Goal: Task Accomplishment & Management: Complete application form

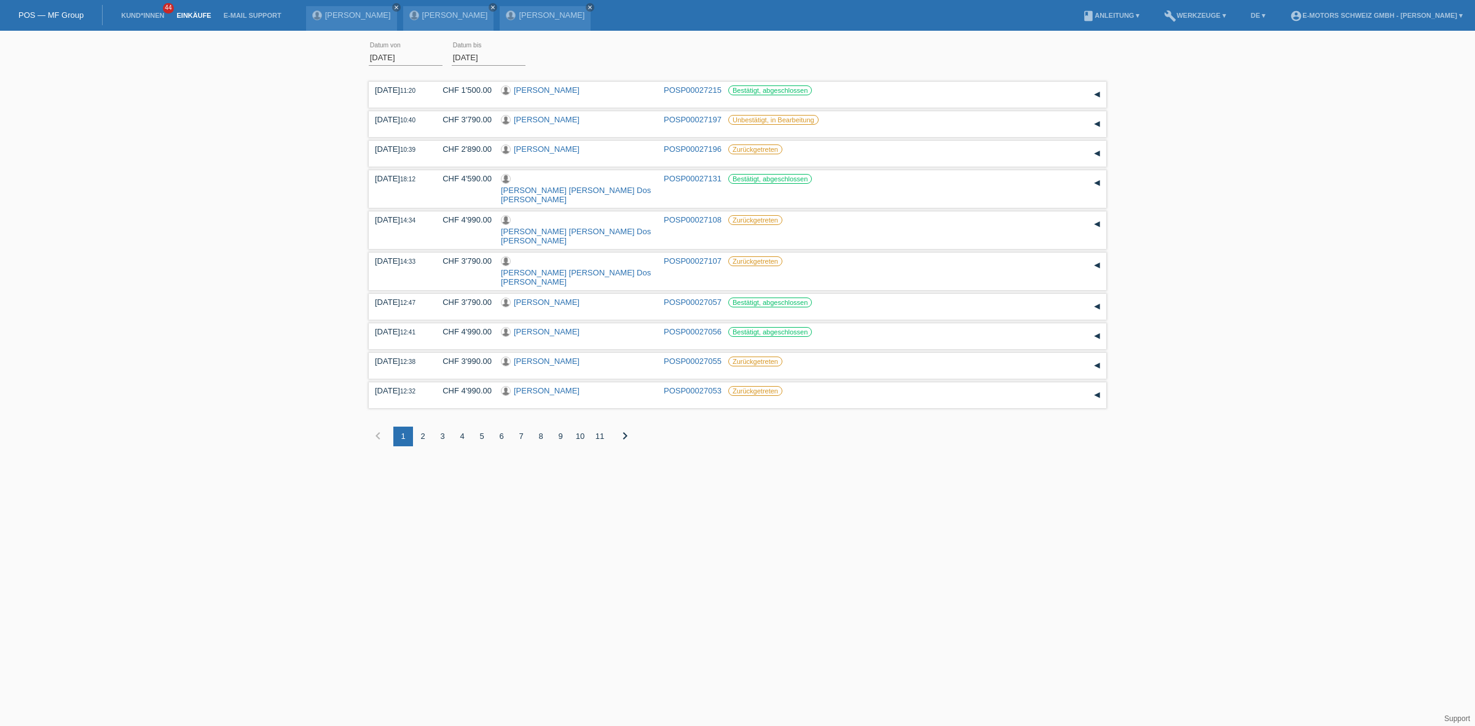
click at [197, 14] on link "Einkäufe" at bounding box center [193, 15] width 47 height 7
click at [148, 14] on link "Kund*innen" at bounding box center [142, 15] width 55 height 7
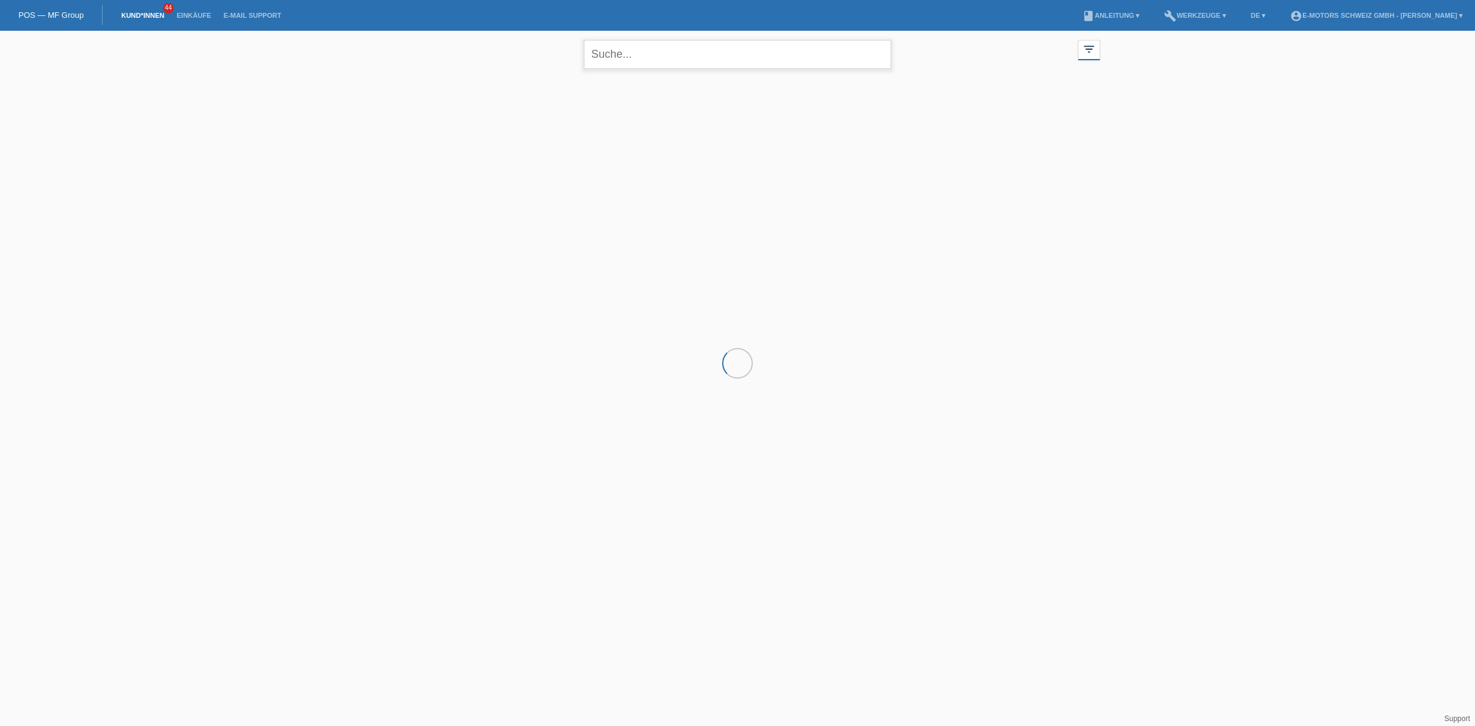
click at [701, 66] on input "text" at bounding box center [737, 54] width 307 height 29
click at [637, 61] on input "amstutz" at bounding box center [737, 54] width 307 height 29
type input "milena"
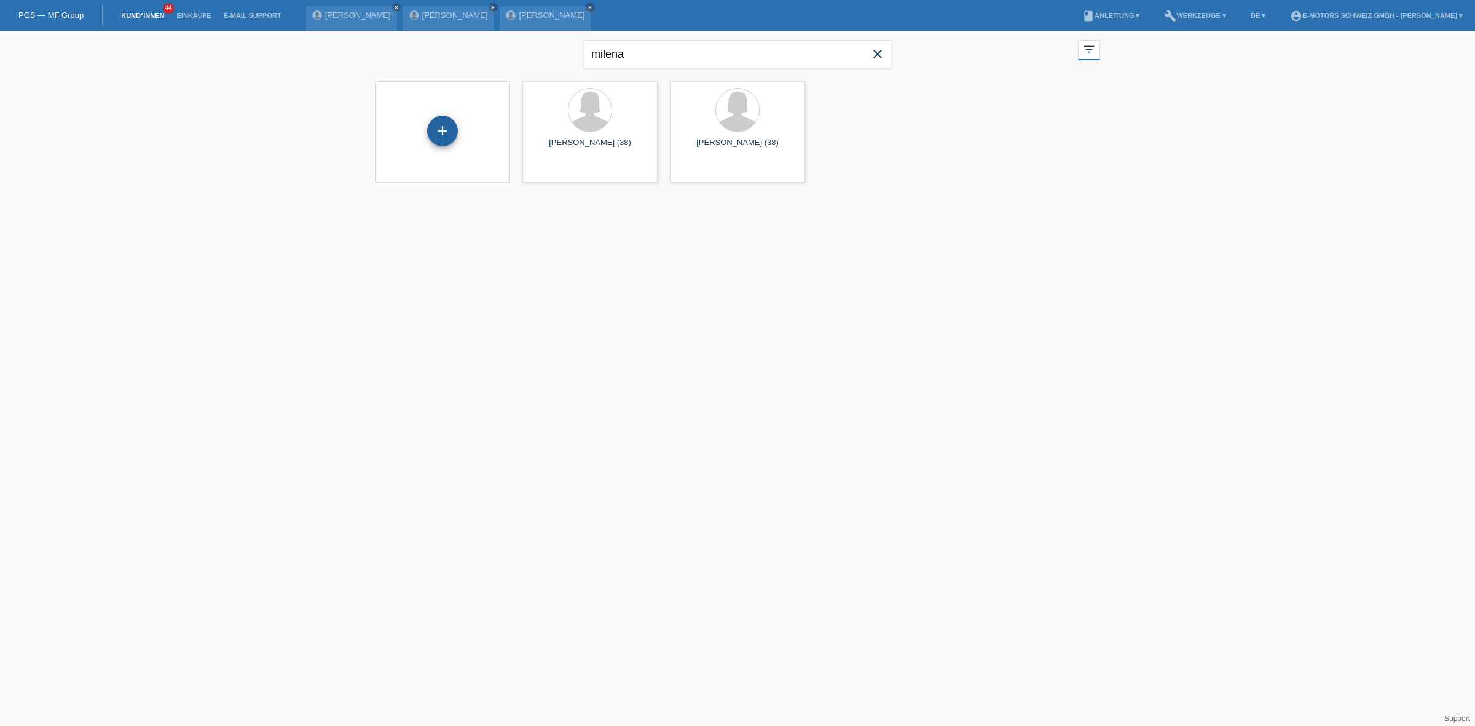
click at [446, 136] on div "+" at bounding box center [442, 131] width 31 height 31
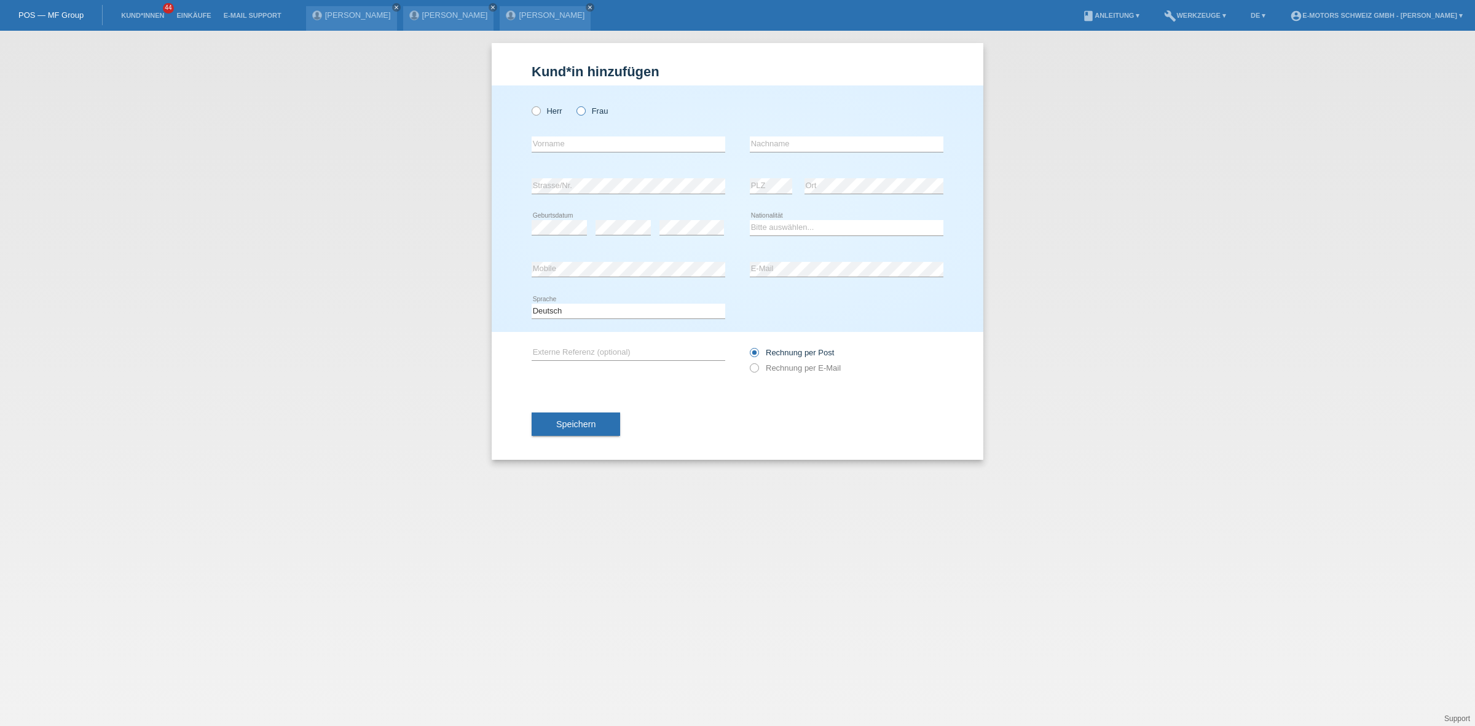
click at [590, 109] on label "Frau" at bounding box center [592, 110] width 31 height 9
click at [585, 109] on input "Frau" at bounding box center [581, 110] width 8 height 8
radio input "true"
click at [569, 143] on input "text" at bounding box center [629, 143] width 194 height 15
click at [569, 143] on input "Milena" at bounding box center [629, 143] width 194 height 15
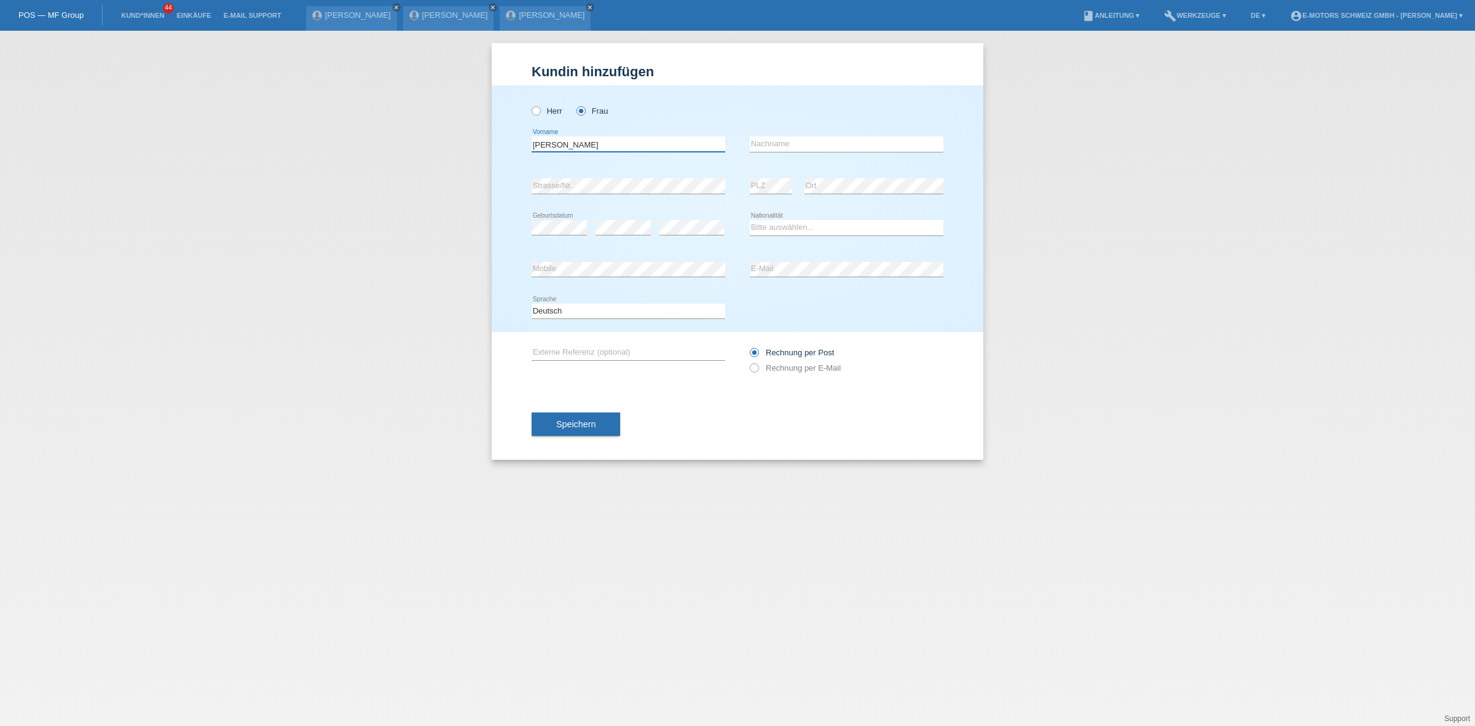
type input "Milena Maria"
type input "Amstutz"
click at [841, 220] on select "Bitte auswählen... Schweiz Deutschland Liechtenstein Österreich ------------ Af…" at bounding box center [847, 227] width 194 height 15
select select "CH"
click at [750, 220] on select "Bitte auswählen... Schweiz Deutschland Liechtenstein Österreich ------------ Af…" at bounding box center [847, 227] width 194 height 15
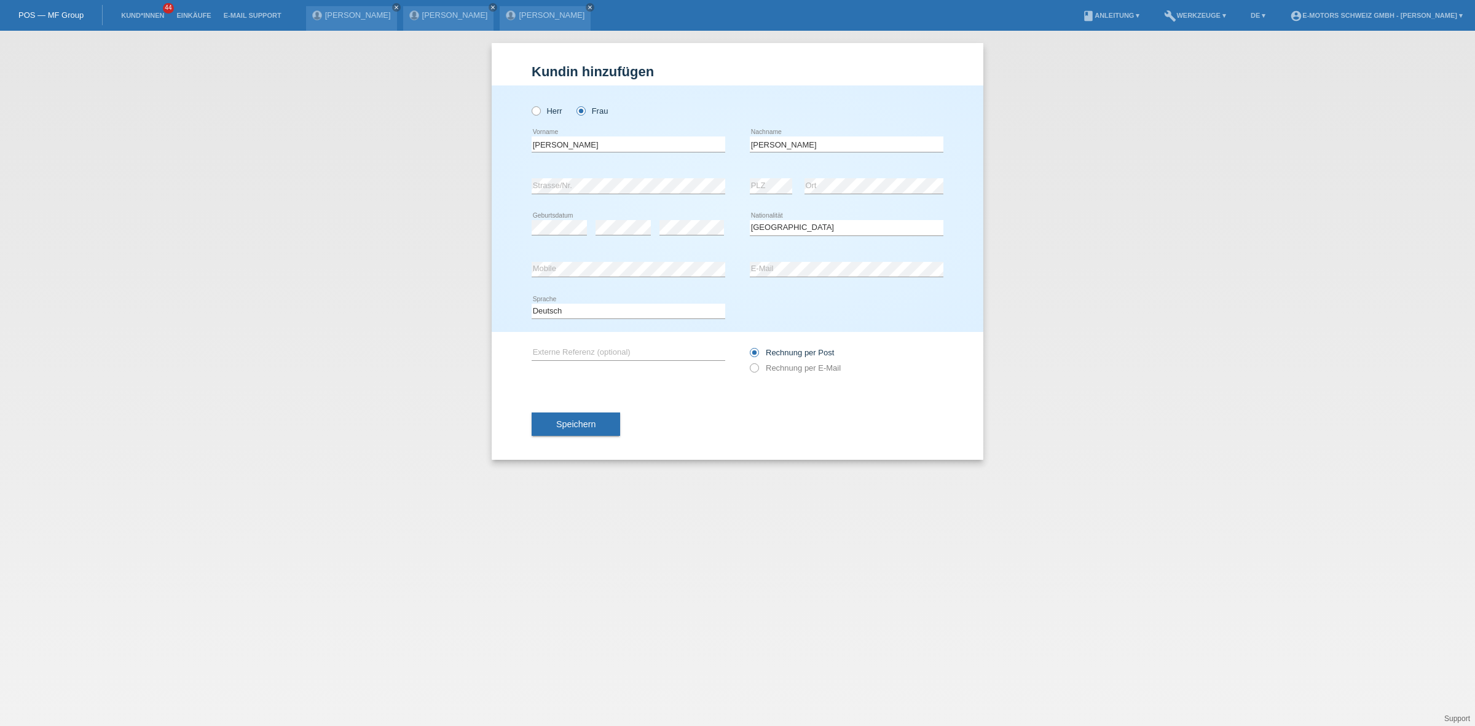
click at [186, 9] on li "Einkäufe" at bounding box center [193, 15] width 47 height 31
click at [186, 14] on link "Einkäufe" at bounding box center [193, 15] width 47 height 7
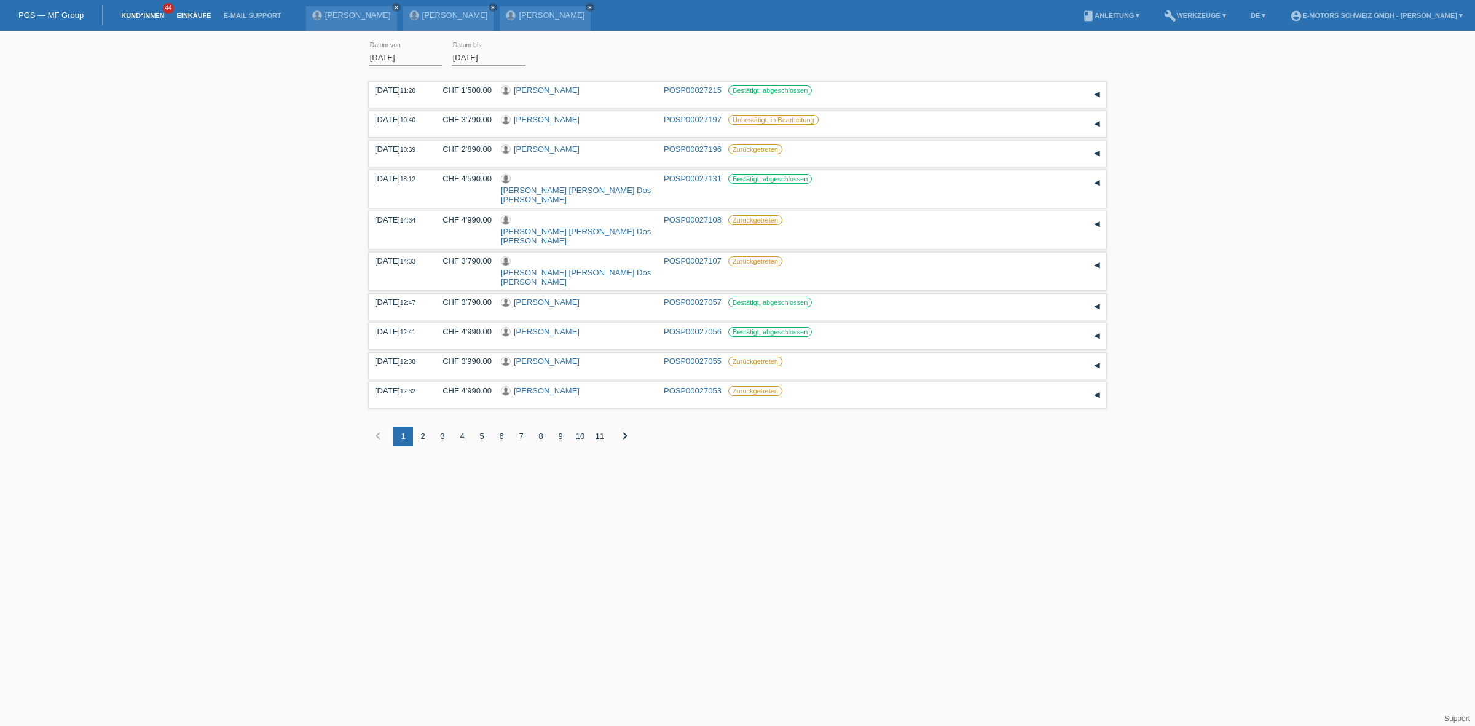
click at [135, 13] on link "Kund*innen" at bounding box center [142, 15] width 55 height 7
